Goal: Transaction & Acquisition: Purchase product/service

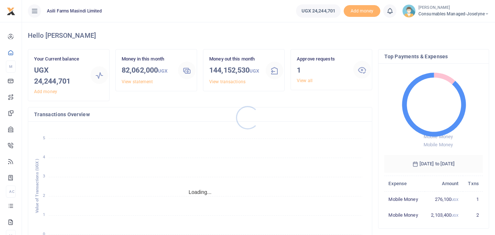
scroll to position [98, 93]
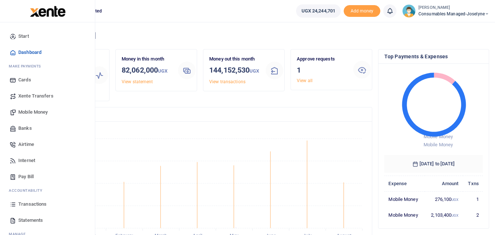
click at [38, 96] on span "Xente Transfers" at bounding box center [35, 95] width 35 height 7
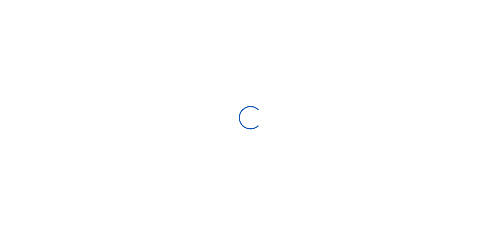
select select "Loading categories"
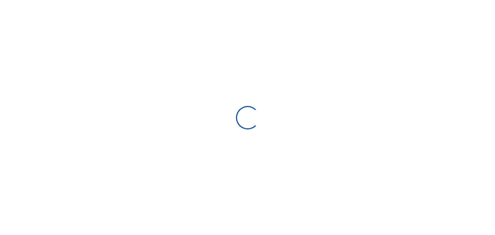
select select
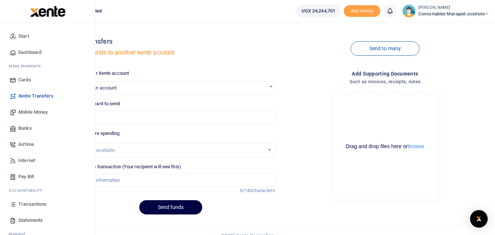
click at [40, 111] on span "Mobile Money" at bounding box center [32, 112] width 29 height 7
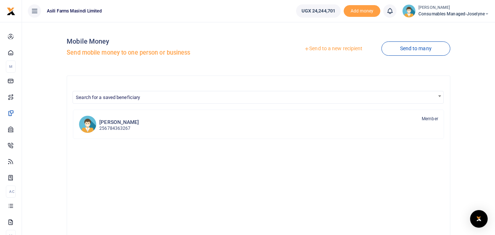
click at [328, 47] on link "Send to a new recipient" at bounding box center [334, 48] width 96 height 13
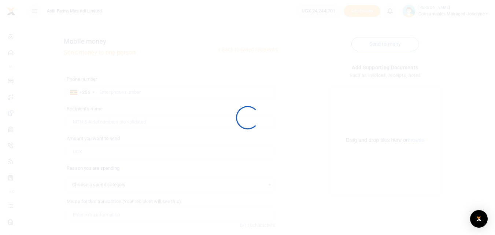
select select
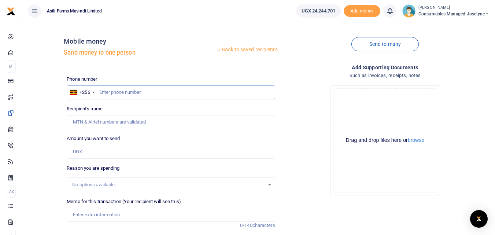
click at [119, 92] on input "text" at bounding box center [171, 92] width 208 height 14
type input "777460006"
type input "[PERSON_NAME]"
type input "7774600061"
type input "777460006"
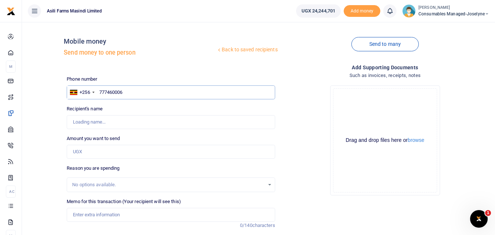
type input "[PERSON_NAME]"
type input "777460006"
click at [89, 153] on input "Amount you want to send" at bounding box center [171, 152] width 208 height 14
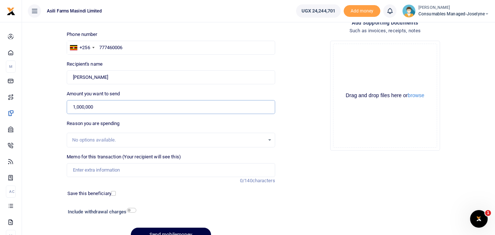
scroll to position [47, 0]
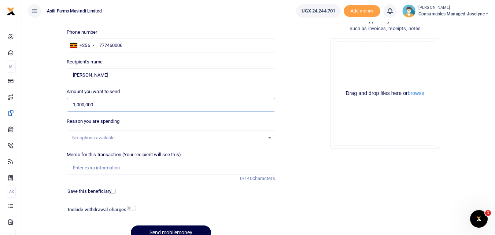
type input "1,000,000"
click at [100, 168] on input "Memo for this transaction (Your recipient will see this)" at bounding box center [171, 168] width 208 height 14
paste input "WK 35 /008 / 02"
click at [115, 169] on input "WK 35 /008 / 02" at bounding box center [171, 168] width 208 height 14
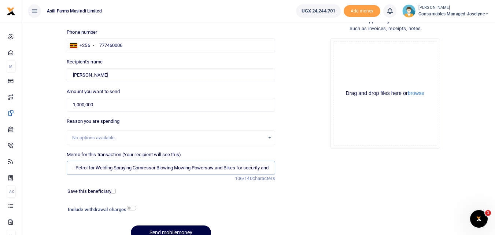
scroll to position [0, 39]
click at [135, 171] on input "WK 35 /008 / 02 Petrol for Welding Spraying Cpmressor Blowing Mowing Powersaw a…" at bounding box center [171, 168] width 208 height 14
click at [262, 168] on input "WK 35 /008 / 02 Petrol for Welding Spraying Comressor Blowing Mowing Powersaw a…" at bounding box center [171, 168] width 208 height 14
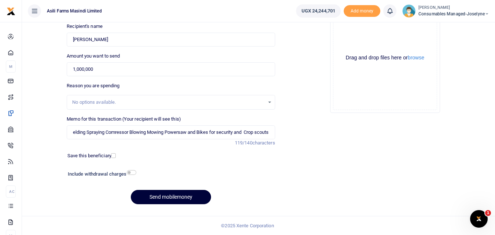
scroll to position [0, 0]
click at [188, 193] on button "Send mobilemoney" at bounding box center [171, 197] width 80 height 14
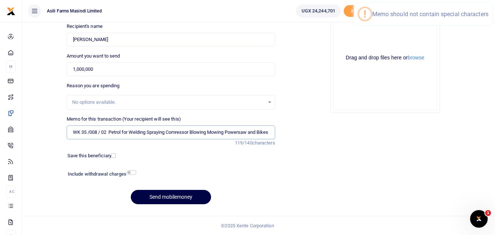
click at [101, 132] on input "WK 35 /008 / 02 Petrol for Welding Spraying Comressor Blowing Mowing Powersaw a…" at bounding box center [171, 132] width 208 height 14
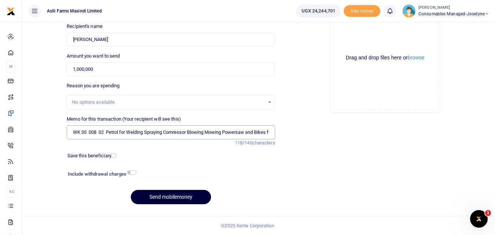
type input "WK 35 008 02 Petrol for Welding Spraying Comressor Blowing Mowing Powersaw and …"
click at [166, 197] on button "Send mobilemoney" at bounding box center [171, 197] width 80 height 14
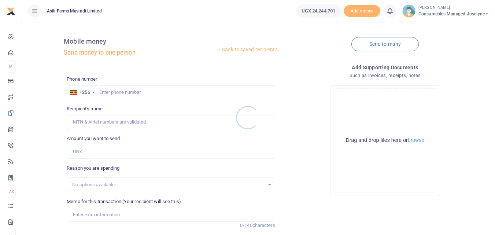
scroll to position [82, 0]
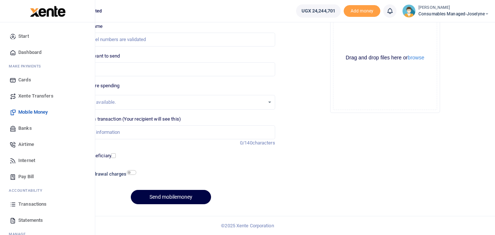
click at [12, 205] on icon at bounding box center [13, 204] width 7 height 7
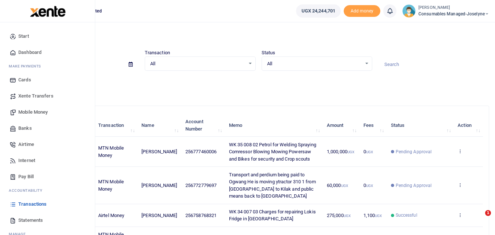
click at [37, 114] on span "Mobile Money" at bounding box center [32, 112] width 29 height 7
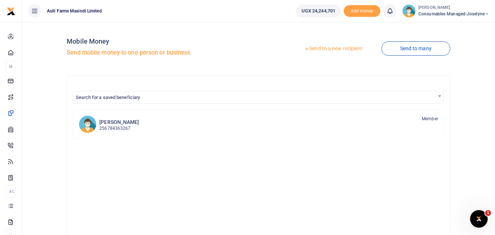
click at [346, 47] on link "Send to a new recipient" at bounding box center [334, 48] width 96 height 13
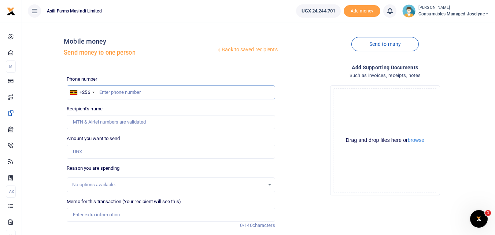
click at [113, 89] on input "text" at bounding box center [171, 92] width 208 height 14
click at [113, 86] on input "text" at bounding box center [171, 92] width 208 height 14
type input "759733736"
type input "[PERSON_NAME]"
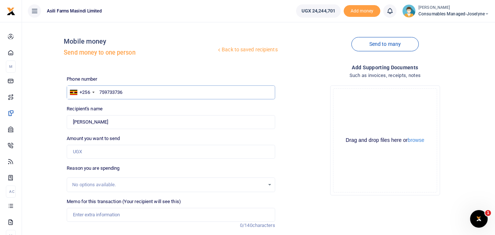
type input "759733736"
click at [85, 152] on input "Amount you want to send" at bounding box center [171, 152] width 208 height 14
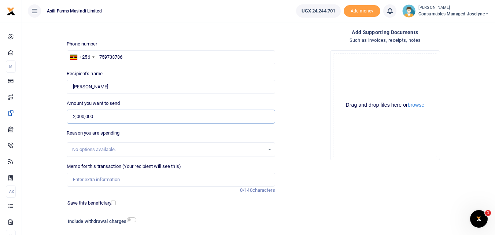
scroll to position [38, 0]
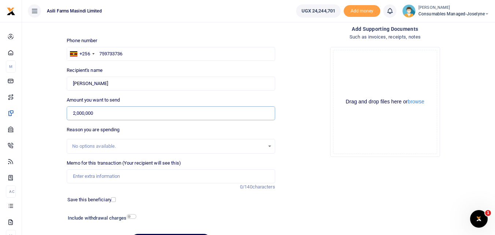
type input "2,000,000"
click at [88, 175] on input "Memo for this transaction (Your recipient will see this)" at bounding box center [171, 176] width 208 height 14
click at [70, 178] on input "Memo for this transaction (Your recipient will see this)" at bounding box center [171, 176] width 208 height 14
paste input "WK 35 /008 / 01"
click at [102, 180] on input "WK 35 /008 / 01 Consumables for general workshop maintenance" at bounding box center [171, 176] width 208 height 14
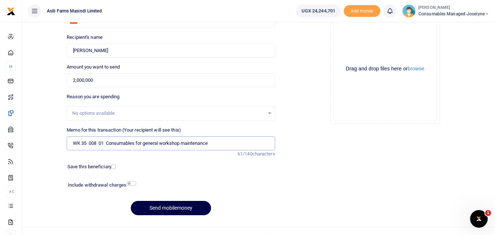
scroll to position [73, 0]
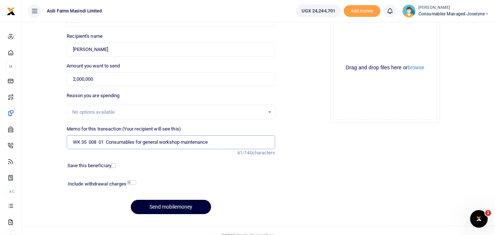
type input "WK 35 008 01 Consumables for general workshop maintenance"
click at [173, 203] on button "Send mobilemoney" at bounding box center [171, 207] width 80 height 14
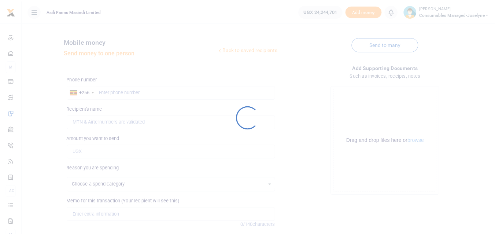
scroll to position [73, 0]
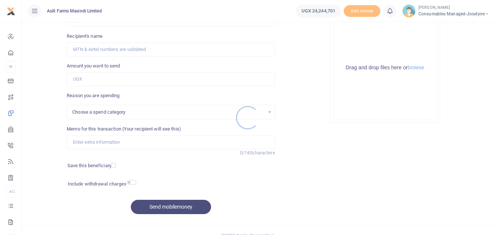
select select
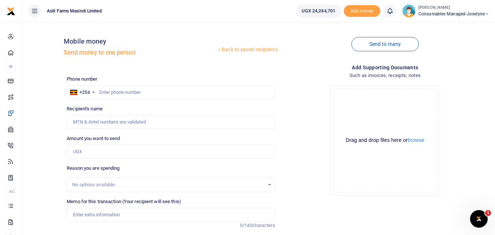
scroll to position [0, 0]
click at [117, 91] on input "text" at bounding box center [171, 92] width 208 height 14
type input "759733736"
type input "[PERSON_NAME]"
type input "759733736"
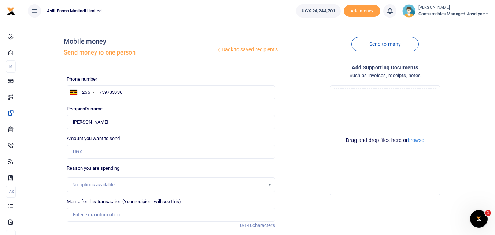
click at [98, 144] on div "Amount you want to send Amount is required." at bounding box center [171, 147] width 208 height 24
click at [92, 151] on input "Amount you want to send" at bounding box center [171, 152] width 208 height 14
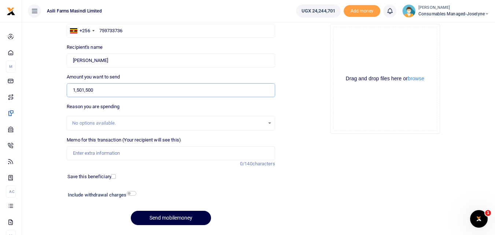
scroll to position [63, 0]
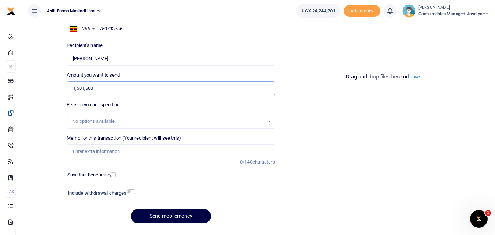
type input "1,501,500"
click at [89, 155] on input "Memo for this transaction (Your recipient will see this)" at bounding box center [171, 151] width 208 height 14
click at [75, 155] on input "Memo for this transaction (Your recipient will see this)" at bounding box center [171, 151] width 208 height 14
paste input "WK 35 /001 / 03"
paste input "WK 35 /001 / 02"
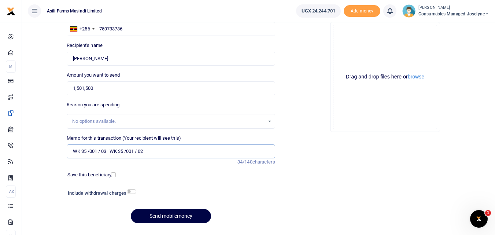
click at [111, 156] on input "WK 35 /001 / 03 WK 35 /001 / 02" at bounding box center [171, 151] width 208 height 14
click at [157, 155] on input "WK 35 /001 / 03 WK 35 /001 / 02" at bounding box center [171, 151] width 208 height 14
click at [176, 154] on input "WK 35 /001 / 03 WK 35 /001 / 02 Hydraulic pipe for Sprayers and Planter Maniten…" at bounding box center [171, 151] width 208 height 14
click at [137, 154] on input "WK 35 /001 / 03 WK 35 /001 / 02 Hydraulic pipe for Sprayers and Planter Maniten…" at bounding box center [171, 151] width 208 height 14
type input "WK 35 001 03 WK 35 001 02 Hydraulic pipe for Sprayers and Planter Manitenance"
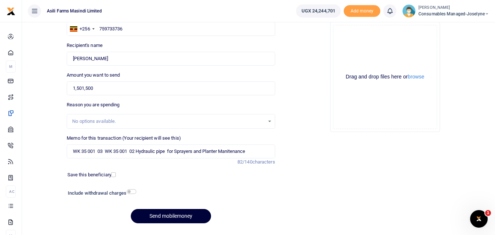
click at [180, 217] on button "Send mobilemoney" at bounding box center [171, 216] width 80 height 14
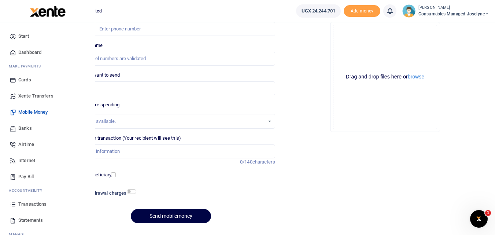
click at [13, 204] on icon at bounding box center [13, 204] width 7 height 7
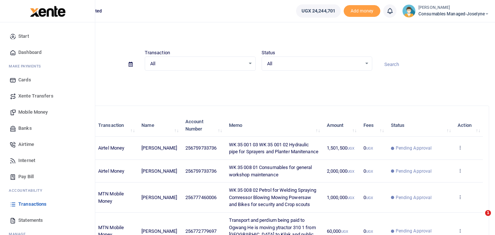
click at [36, 112] on span "Mobile Money" at bounding box center [32, 112] width 29 height 7
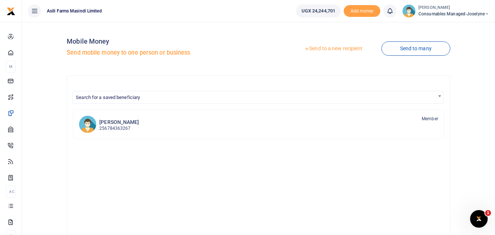
click at [333, 50] on link "Send to a new recipient" at bounding box center [334, 48] width 96 height 13
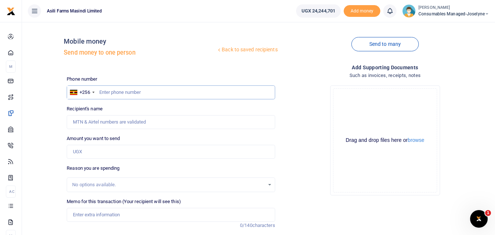
click at [112, 93] on input "text" at bounding box center [171, 92] width 208 height 14
type input "785737592"
type input "[PERSON_NAME]"
type input "785737592"
click at [104, 154] on input "Amount you want to send" at bounding box center [171, 152] width 208 height 14
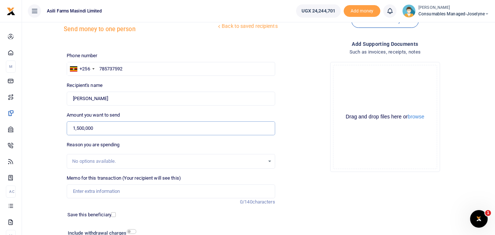
scroll to position [26, 0]
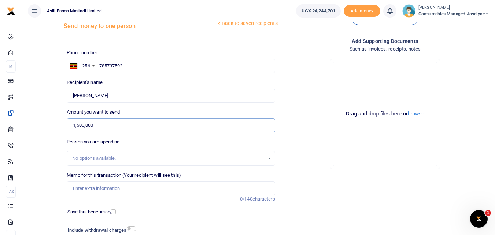
type input "1,500,000"
click at [99, 185] on input "Memo for this transaction (Your recipient will see this)" at bounding box center [171, 188] width 208 height 14
paste input "WK 35 /008 / 02"
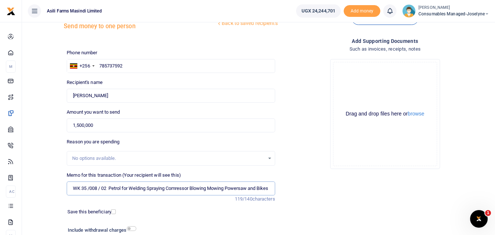
click at [101, 189] on input "WK 35 /008 / 02 Petrol for Welding Spraying Comressor Blowing Mowing Powersaw a…" at bounding box center [171, 188] width 208 height 14
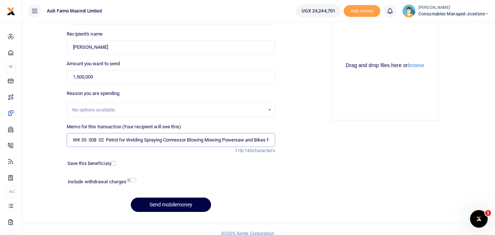
scroll to position [81, 0]
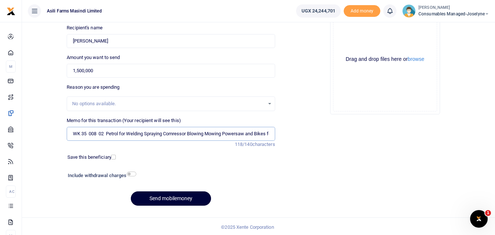
type input "WK 35 008 02 Petrol for Welding Spraying Comressor Blowing Mowing Powersaw and …"
click at [165, 197] on button "Send mobilemoney" at bounding box center [171, 198] width 80 height 14
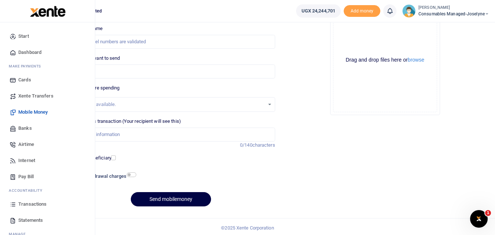
click at [13, 204] on icon at bounding box center [13, 204] width 7 height 7
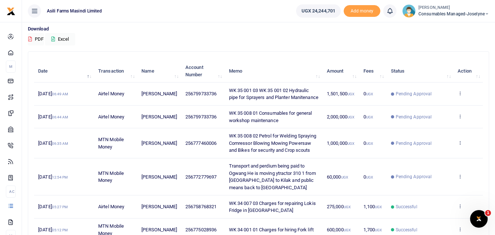
scroll to position [54, 0]
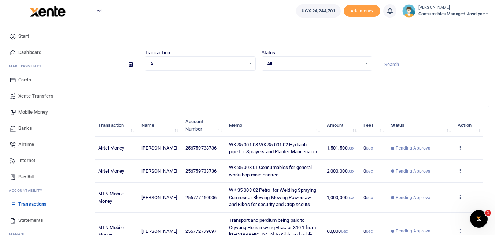
click at [35, 110] on span "Mobile Money" at bounding box center [32, 112] width 29 height 7
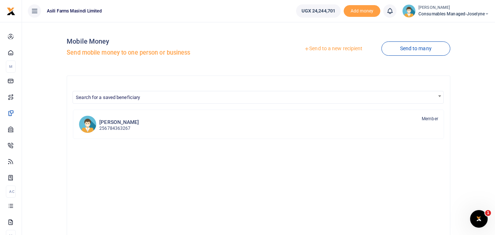
click at [330, 51] on link "Send to a new recipient" at bounding box center [334, 48] width 96 height 13
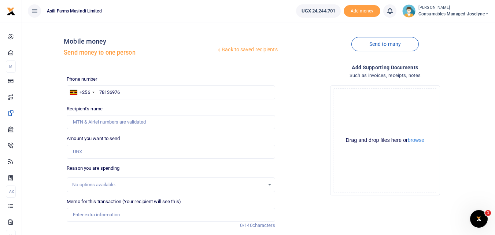
type input "781369760"
type input "[PERSON_NAME]"
type input "781369760"
click at [96, 151] on input "Amount you want to send" at bounding box center [171, 152] width 208 height 14
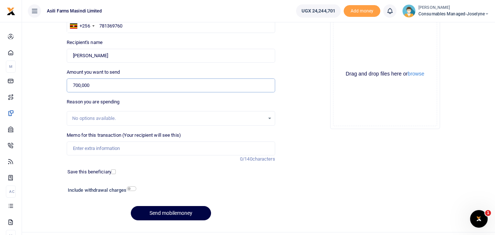
scroll to position [71, 0]
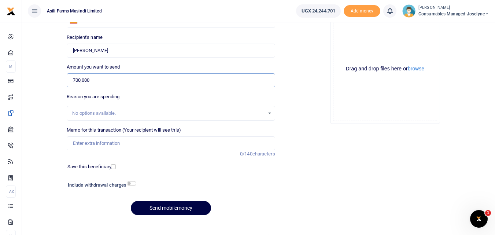
type input "700,000"
click at [89, 143] on input "Memo for this transaction (Your recipient will see this)" at bounding box center [171, 143] width 208 height 14
paste input "WK 35 /008 / 01"
type input "WK 35 /008 / 01 Gloves Masks for Spraying team Harvest team and Grain handling"
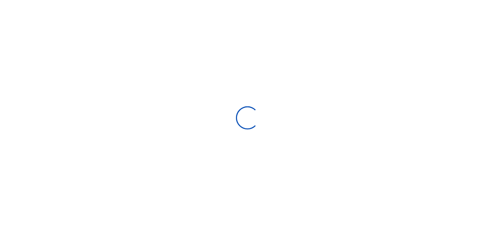
scroll to position [71, 0]
select select
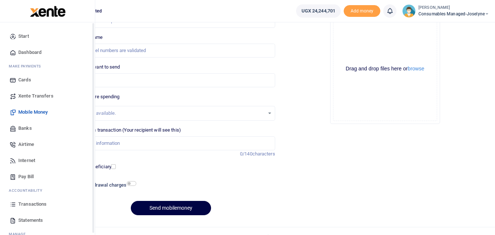
click at [11, 204] on icon at bounding box center [13, 204] width 7 height 7
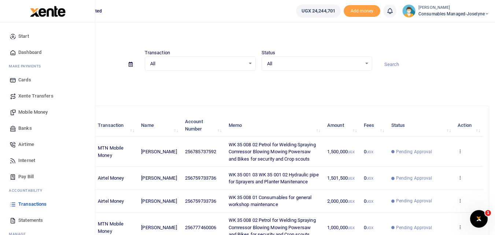
click at [36, 112] on span "Mobile Money" at bounding box center [32, 112] width 29 height 7
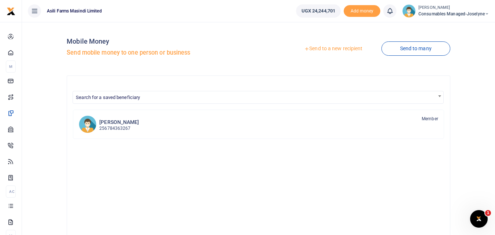
click at [332, 48] on link "Send to a new recipient" at bounding box center [334, 48] width 96 height 13
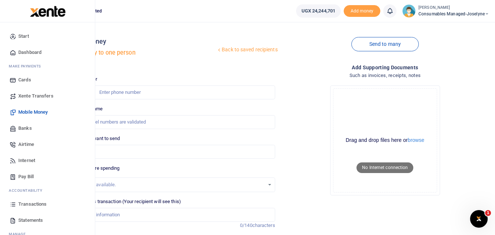
click at [13, 206] on icon at bounding box center [13, 204] width 7 height 7
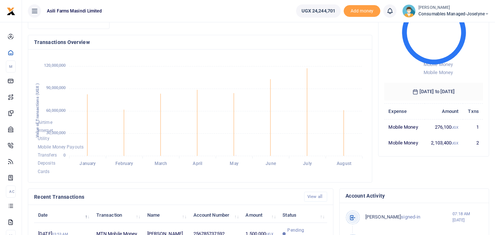
scroll to position [41, 0]
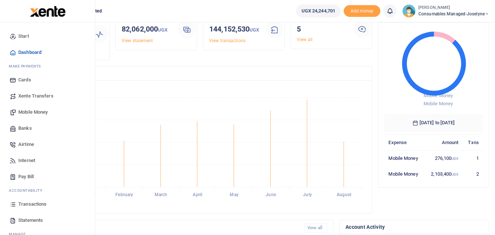
click at [14, 205] on icon at bounding box center [13, 204] width 7 height 7
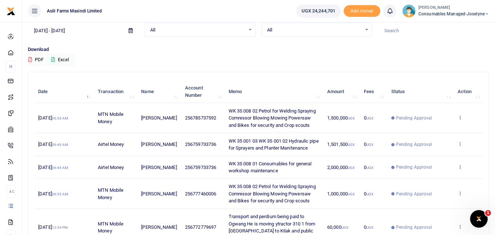
scroll to position [33, 0]
click at [312, 52] on p "Download" at bounding box center [259, 51] width 462 height 8
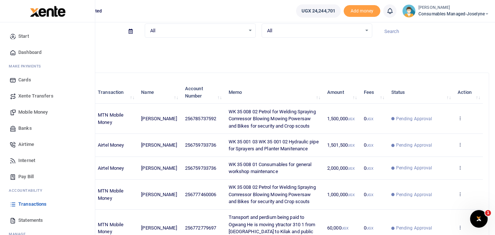
click at [34, 109] on span "Mobile Money" at bounding box center [32, 112] width 29 height 7
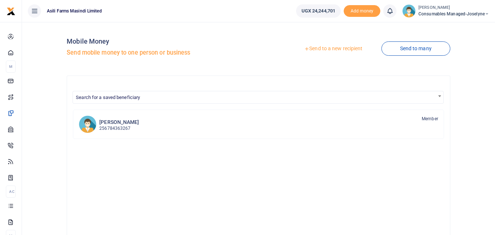
click at [317, 47] on link "Send to a new recipient" at bounding box center [334, 48] width 96 height 13
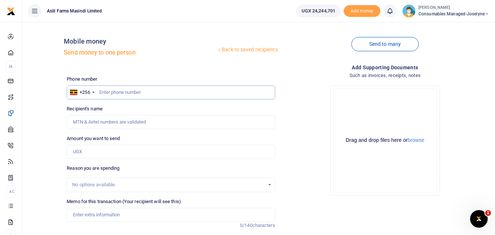
click at [131, 92] on input "text" at bounding box center [171, 92] width 208 height 14
click at [157, 92] on input "text" at bounding box center [171, 92] width 208 height 14
type input "781369760"
type input "Gloria Ngonzi"
type input "781369760"
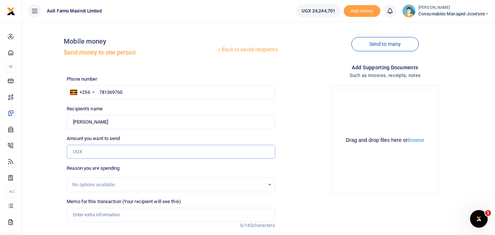
click at [95, 145] on input "Amount you want to send" at bounding box center [171, 152] width 208 height 14
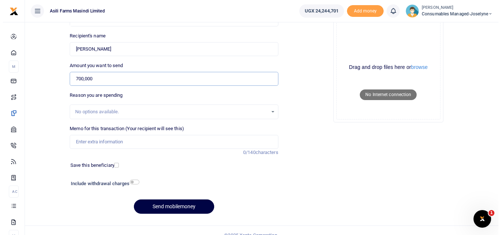
scroll to position [82, 0]
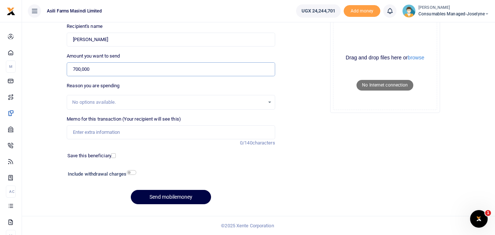
type input "700,000"
click at [84, 131] on input "Memo for this transaction (Your recipient will see this)" at bounding box center [171, 132] width 208 height 14
click at [72, 130] on input "Memo for this transaction (Your recipient will see this)" at bounding box center [171, 132] width 208 height 14
paste input "WK 35 /008 / 01"
click at [102, 134] on input "WK 35 /008 / 01 Gloves and masks for Grain handling Spraying and Harvesting team" at bounding box center [171, 132] width 208 height 14
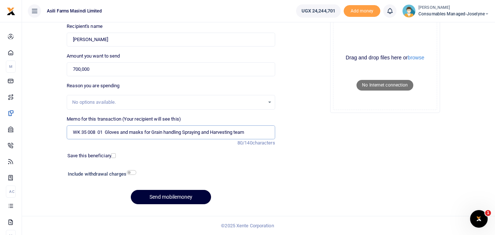
type input "WK 35 008 01 Gloves and masks for Grain handling Spraying and Harvesting team"
click at [177, 199] on button "Send mobilemoney" at bounding box center [171, 197] width 80 height 14
